Goal: Book appointment/travel/reservation

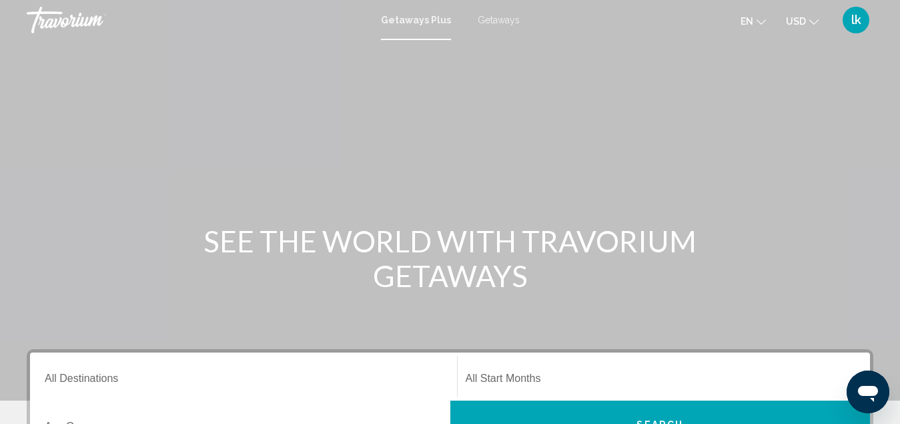
click at [494, 23] on span "Getaways" at bounding box center [499, 20] width 42 height 11
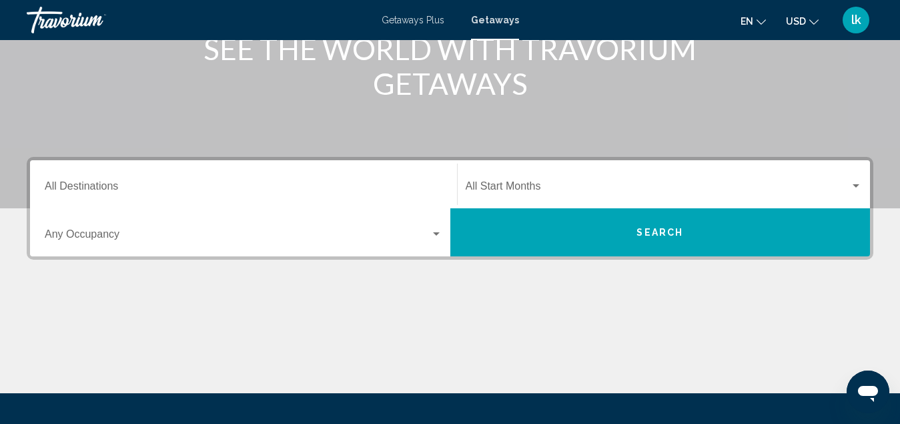
scroll to position [192, 0]
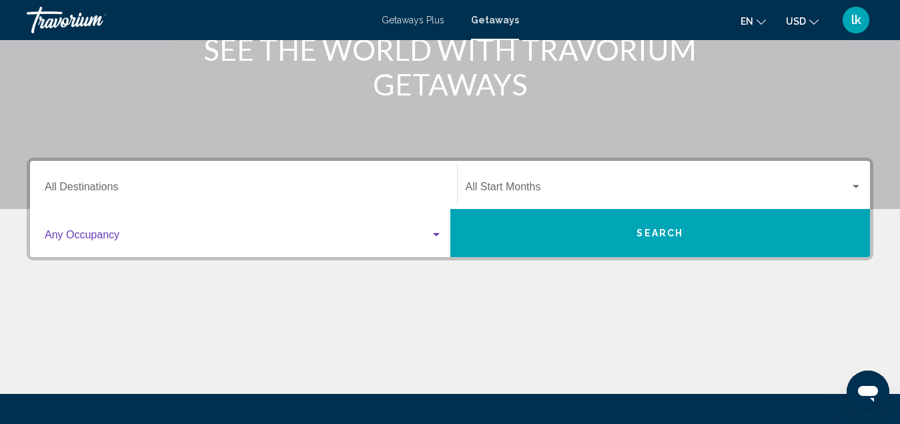
click at [295, 232] on span "Search widget" at bounding box center [238, 238] width 386 height 12
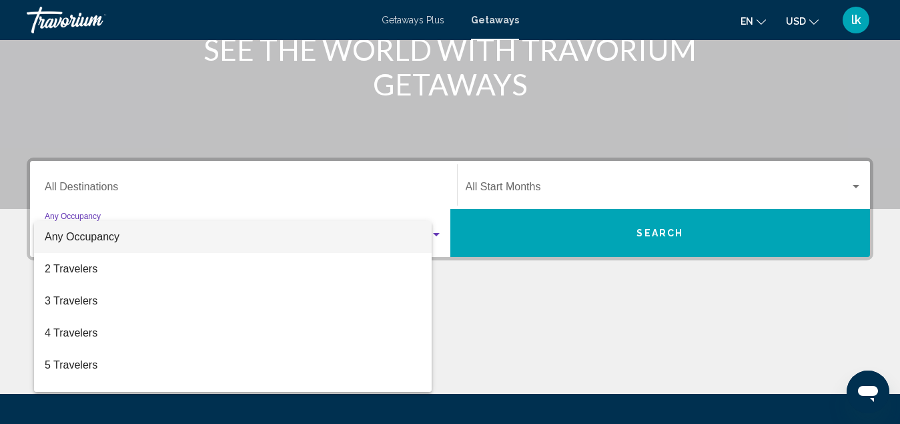
scroll to position [306, 0]
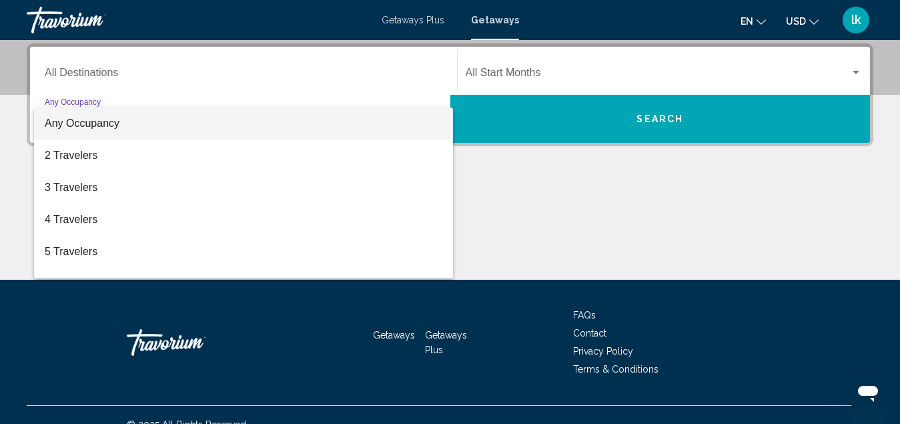
click at [152, 130] on span "Any Occupancy" at bounding box center [244, 123] width 398 height 32
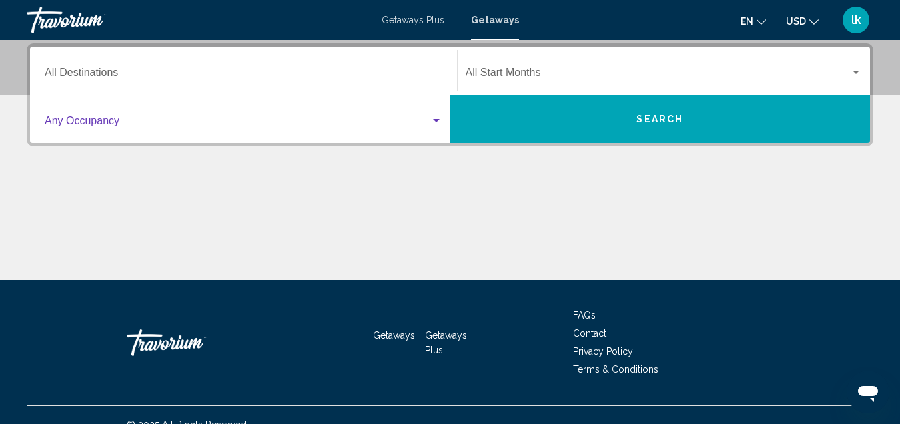
click at [569, 63] on div "Start Month All Start Months" at bounding box center [664, 71] width 397 height 42
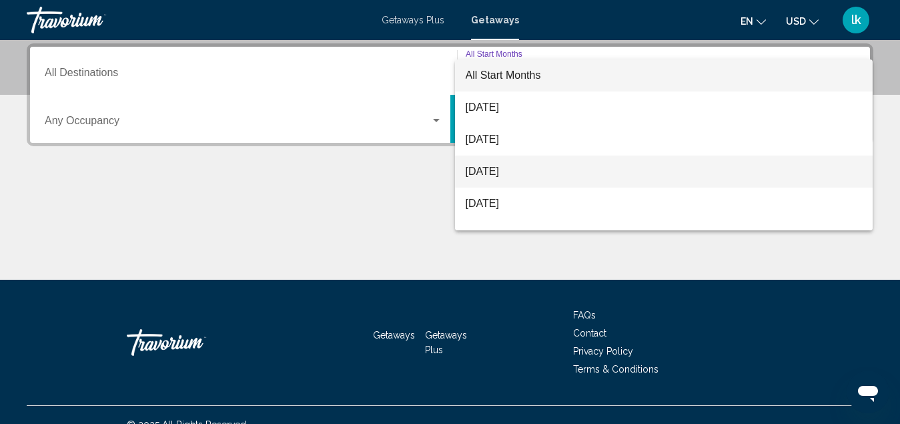
click at [507, 170] on span "[DATE]" at bounding box center [664, 172] width 397 height 32
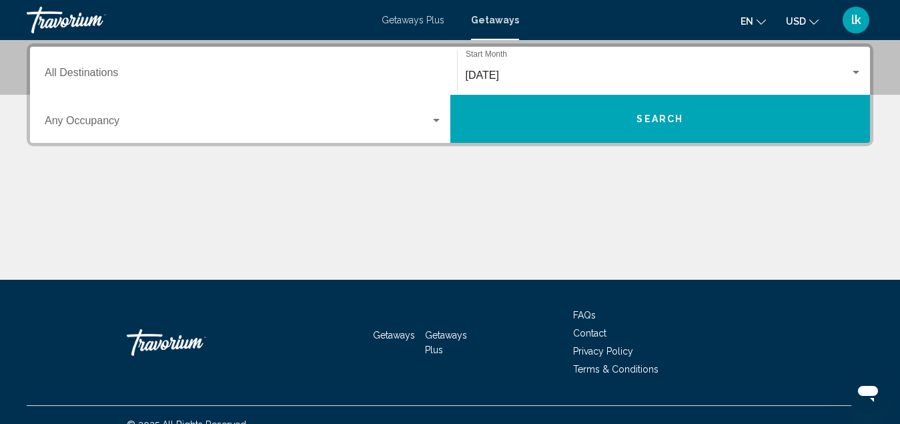
click at [273, 67] on div "Destination All Destinations" at bounding box center [244, 71] width 398 height 42
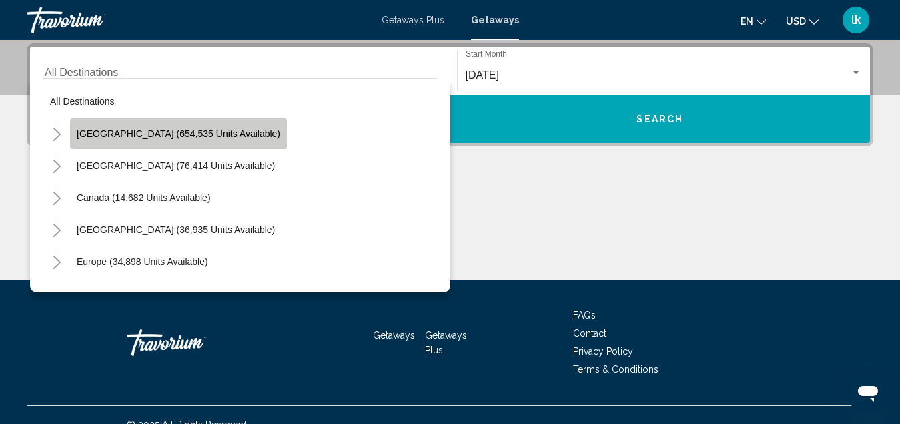
click at [186, 129] on span "[GEOGRAPHIC_DATA] (654,535 units available)" at bounding box center [179, 133] width 204 height 11
type input "**********"
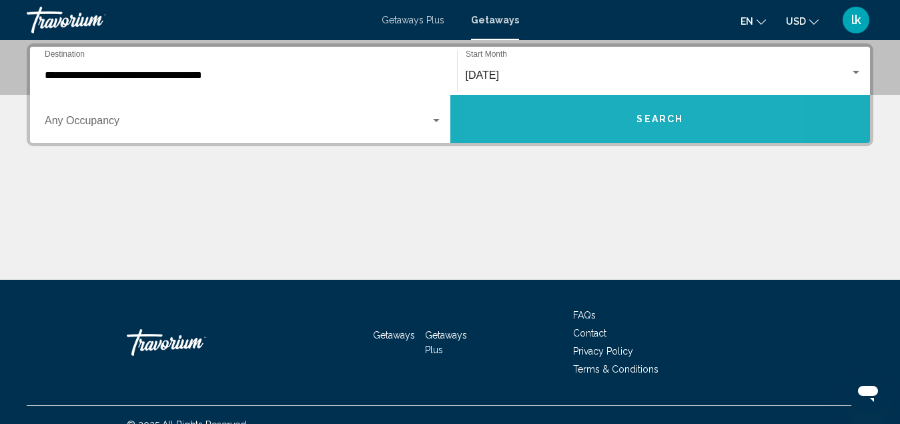
click at [583, 110] on button "Search" at bounding box center [661, 119] width 420 height 48
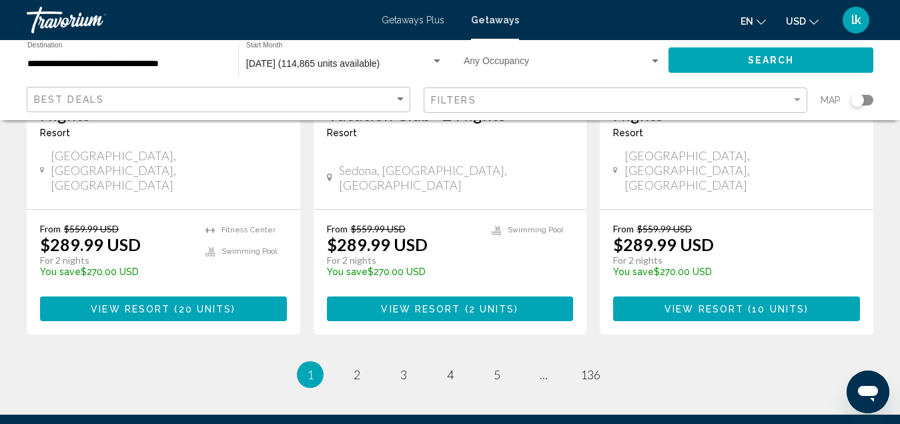
scroll to position [1853, 0]
